Goal: Transaction & Acquisition: Subscribe to service/newsletter

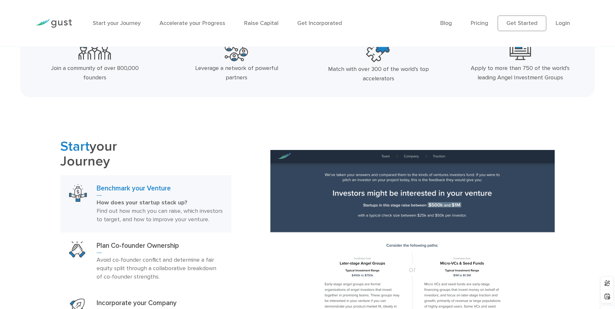
scroll to position [324, 0]
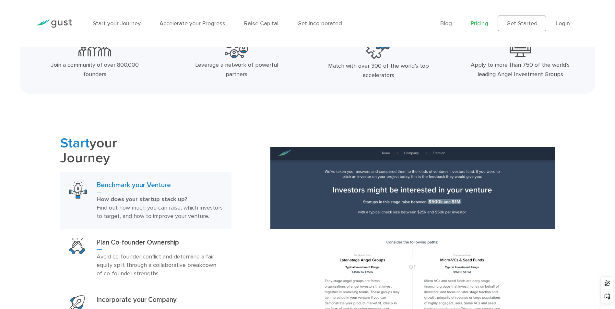
click at [479, 23] on link "Pricing" at bounding box center [480, 23] width 18 height 7
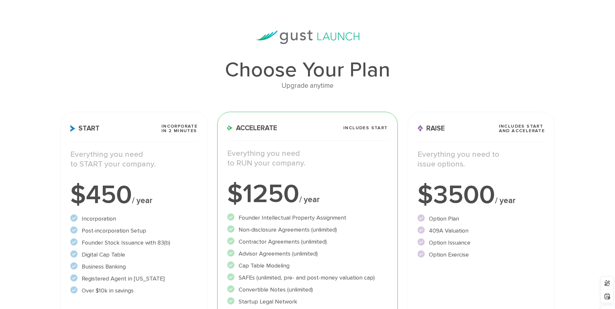
scroll to position [65, 0]
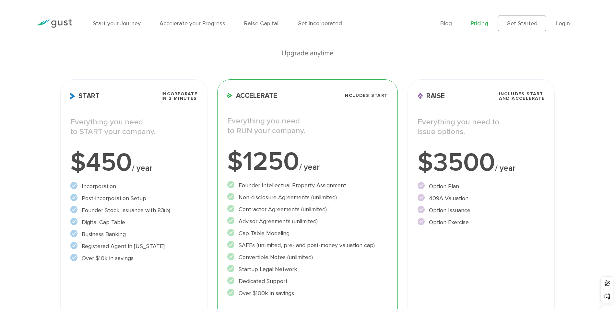
drag, startPoint x: 430, startPoint y: 199, endPoint x: 470, endPoint y: 198, distance: 39.6
click at [470, 198] on li "409A Valuation" at bounding box center [481, 198] width 127 height 9
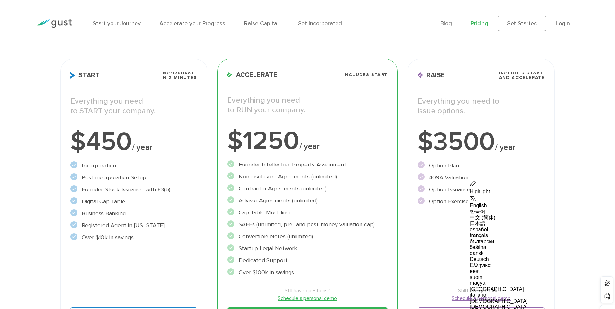
scroll to position [97, 0]
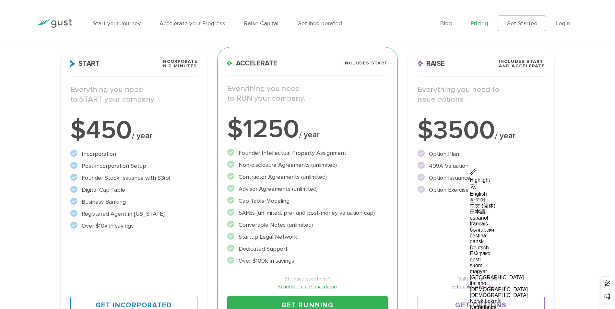
click at [468, 220] on div "Raise Includes START and ACCELERATE Everything you need to issue options. $3500…" at bounding box center [482, 187] width 148 height 281
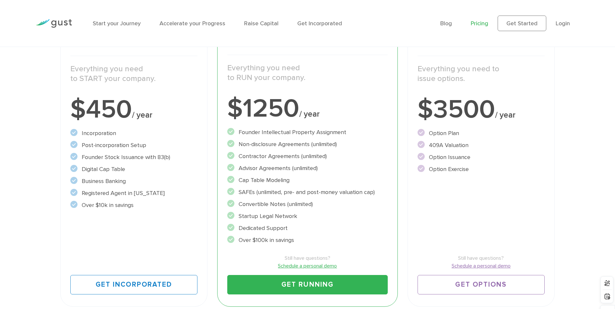
scroll to position [130, 0]
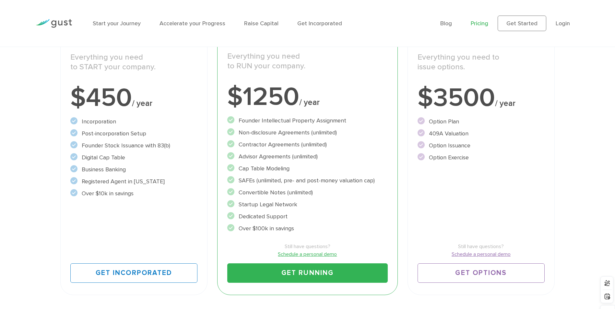
click at [433, 145] on li "Option Issuance" at bounding box center [481, 145] width 127 height 9
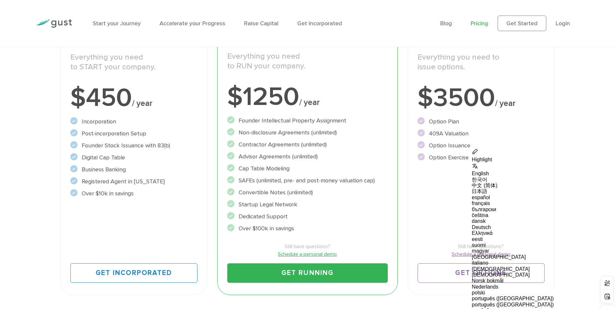
drag, startPoint x: 433, startPoint y: 145, endPoint x: 436, endPoint y: 158, distance: 13.6
click at [436, 158] on li "Option Exercise" at bounding box center [481, 157] width 127 height 9
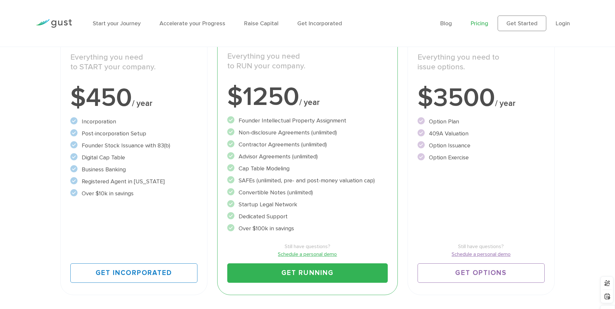
click at [436, 158] on li "Option Exercise" at bounding box center [481, 157] width 127 height 9
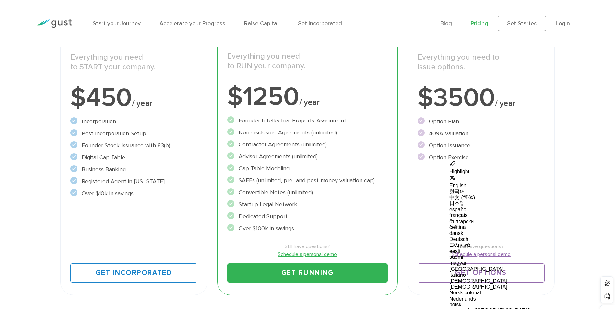
click at [436, 158] on li "Option Exercise" at bounding box center [481, 157] width 127 height 9
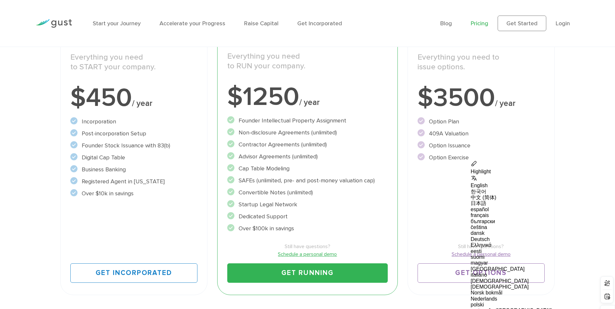
drag, startPoint x: 436, startPoint y: 158, endPoint x: 437, endPoint y: 121, distance: 37.0
click at [437, 121] on li "Option Plan" at bounding box center [481, 121] width 127 height 9
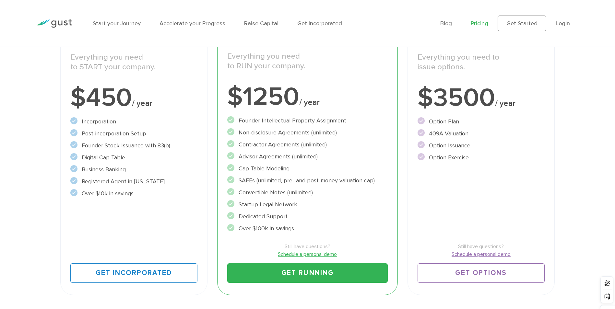
click at [437, 121] on li "Option Plan" at bounding box center [481, 121] width 127 height 9
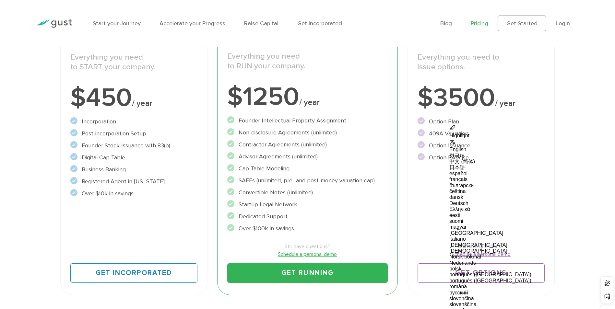
click at [437, 121] on li "Option Plan" at bounding box center [481, 121] width 127 height 9
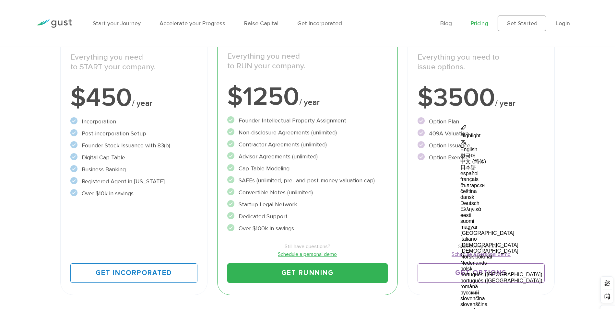
drag, startPoint x: 437, startPoint y: 121, endPoint x: 442, endPoint y: 192, distance: 71.0
click at [442, 192] on div "Raise Includes START and ACCELERATE Everything you need to issue options. $3500…" at bounding box center [482, 155] width 148 height 281
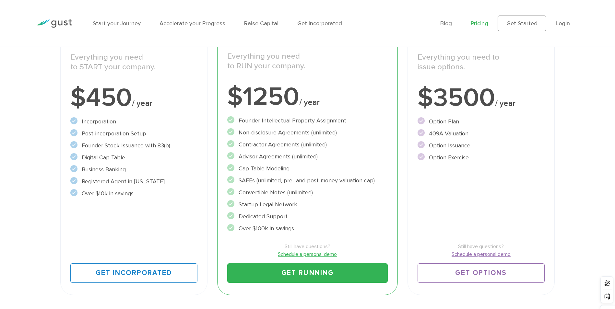
click at [40, 123] on div "Choose Your Plan Upgrade anytime Start Incorporate in 2 Minutes Everything you …" at bounding box center [307, 116] width 615 height 367
drag, startPoint x: 1, startPoint y: 155, endPoint x: 43, endPoint y: 78, distance: 88.0
click at [1, 155] on div "Choose Your Plan Upgrade anytime Start Incorporate in 2 Minutes Everything you …" at bounding box center [307, 116] width 615 height 367
click at [34, 132] on div "Choose Your Plan Upgrade anytime Start Incorporate in 2 Minutes Everything you …" at bounding box center [307, 116] width 615 height 367
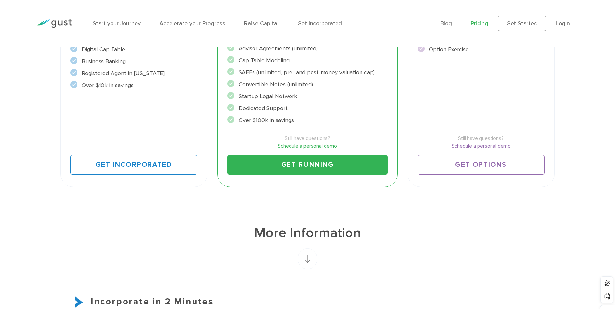
scroll to position [260, 0]
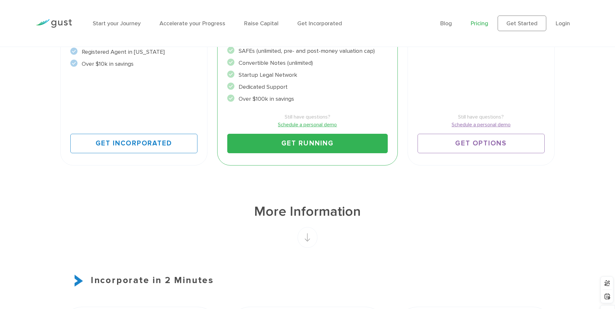
click at [309, 124] on link "Schedule a personal demo" at bounding box center [307, 125] width 160 height 8
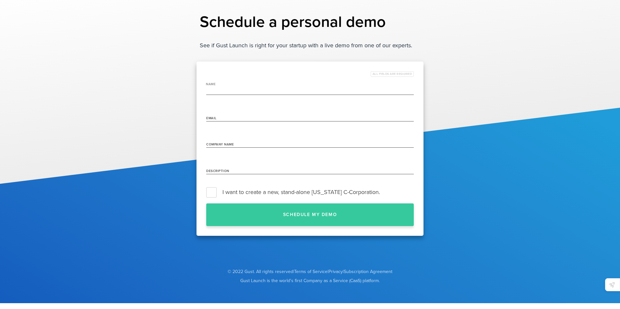
click at [255, 89] on input "name" at bounding box center [310, 90] width 208 height 10
type input "Armand Gaetan NGUETI"
type input "armand.ngueti@ubts.tech"
type input "UBTS International Corp"
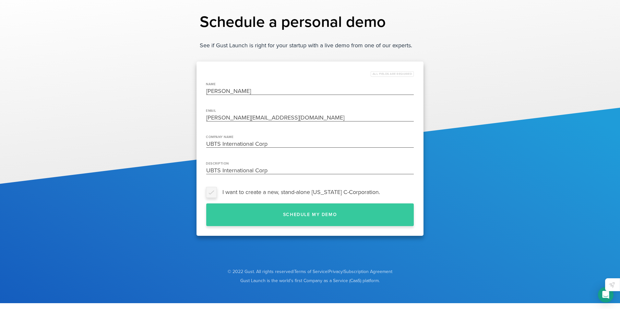
click at [211, 195] on label "I want to create a new, stand-alone Delaware C-Corporation." at bounding box center [310, 193] width 208 height 10
click at [414, 192] on input "I want to create a new, stand-alone Delaware C-Corporation." at bounding box center [414, 192] width 0 height 0
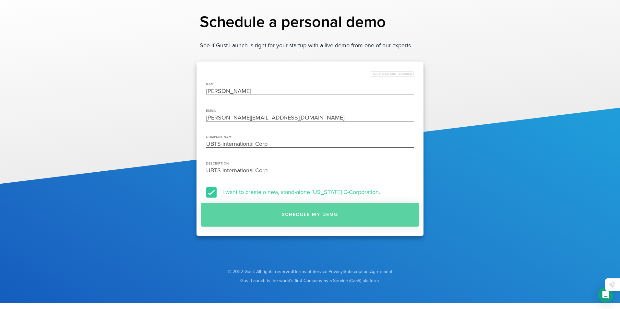
click at [306, 215] on button "Schedule my demo" at bounding box center [310, 215] width 218 height 24
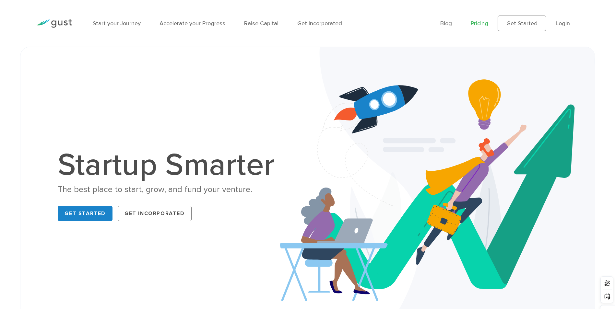
click at [482, 25] on link "Pricing" at bounding box center [480, 23] width 18 height 7
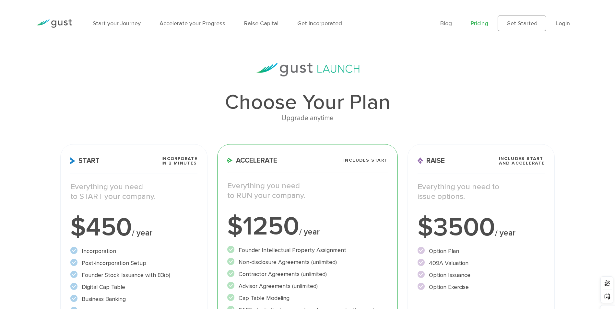
click at [33, 110] on div "Choose Your Plan Upgrade anytime Start Incorporate in 2 Minutes Everything you …" at bounding box center [307, 246] width 615 height 367
click at [32, 123] on div "Choose Your Plan Upgrade anytime Start Incorporate in 2 Minutes Everything you …" at bounding box center [307, 246] width 615 height 367
